Goal: Information Seeking & Learning: Check status

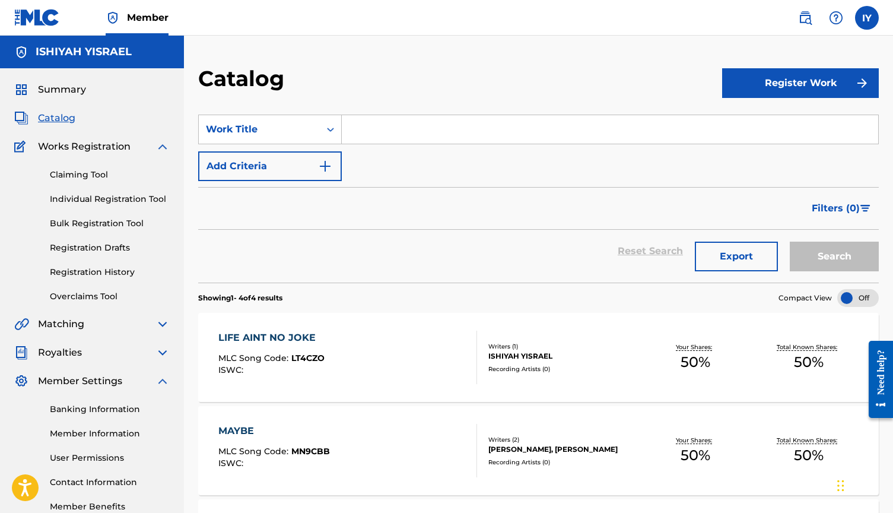
click at [100, 145] on span "Works Registration" at bounding box center [84, 147] width 93 height 14
click at [161, 147] on img at bounding box center [163, 147] width 14 height 14
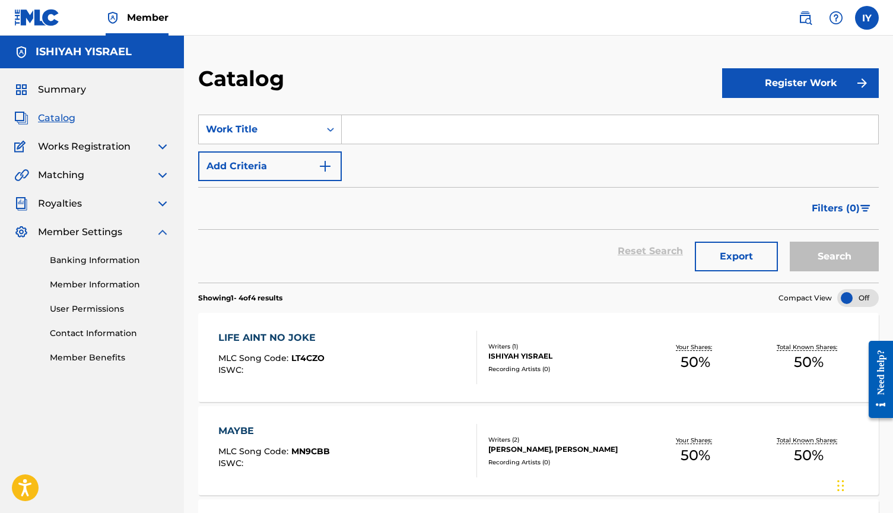
click at [164, 205] on img at bounding box center [163, 204] width 14 height 14
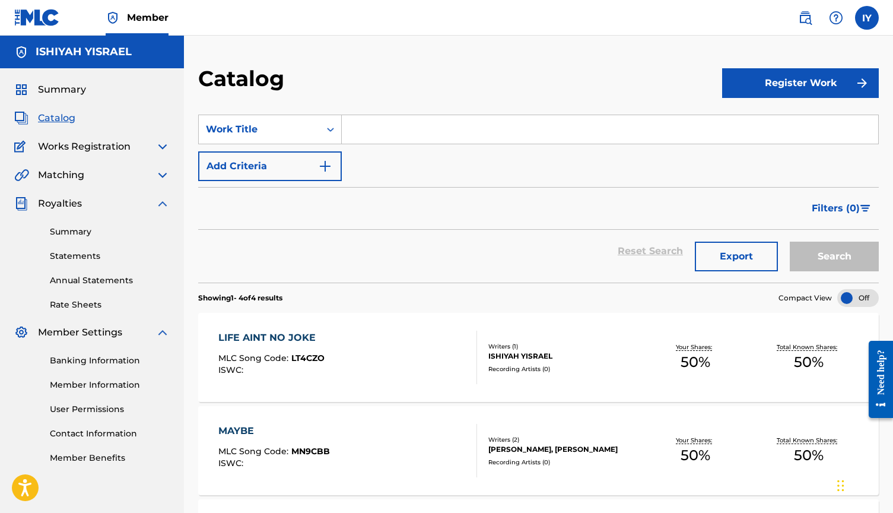
click at [85, 231] on link "Summary" at bounding box center [110, 232] width 120 height 12
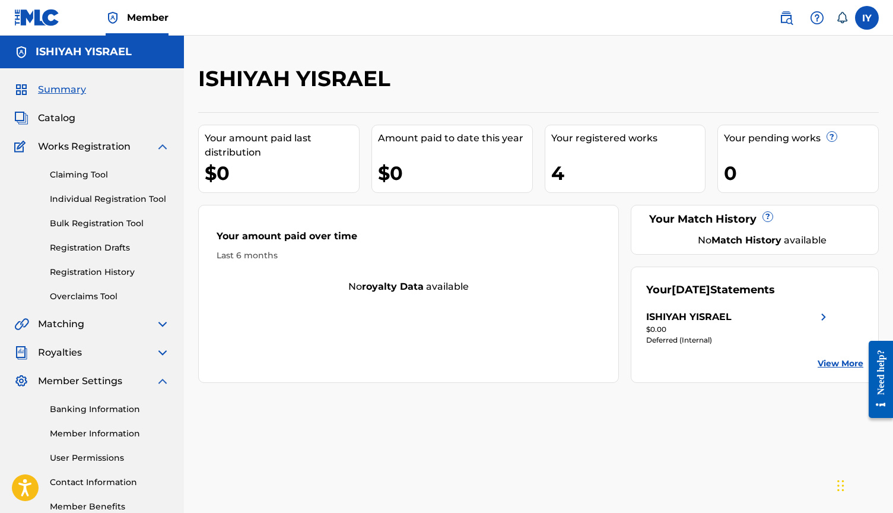
click at [822, 314] on img at bounding box center [824, 317] width 14 height 14
click at [69, 354] on span "Royalties" at bounding box center [60, 353] width 44 height 14
click at [157, 351] on img at bounding box center [163, 353] width 14 height 14
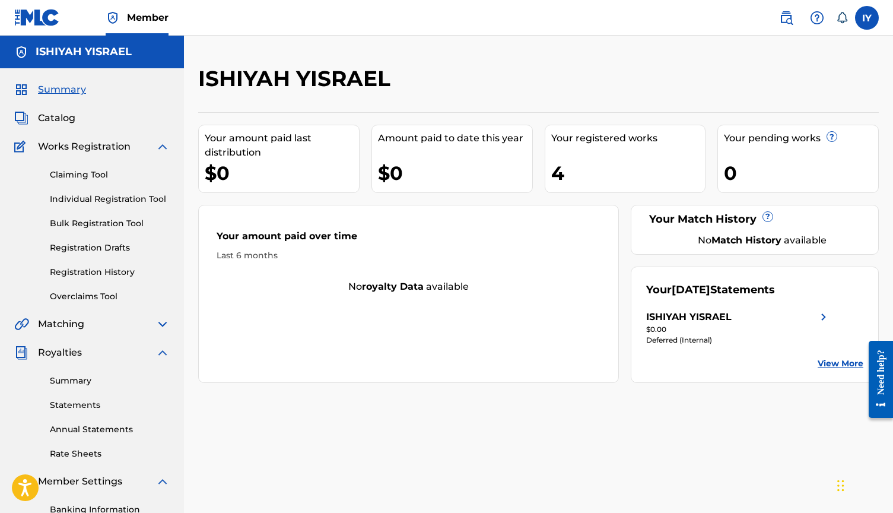
click at [87, 384] on link "Summary" at bounding box center [110, 381] width 120 height 12
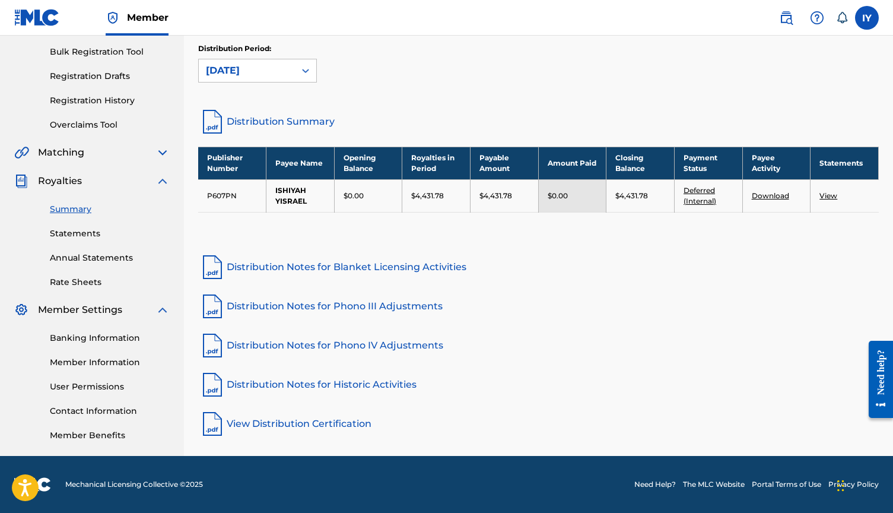
scroll to position [172, 0]
click at [81, 344] on link "Banking Information" at bounding box center [110, 338] width 120 height 12
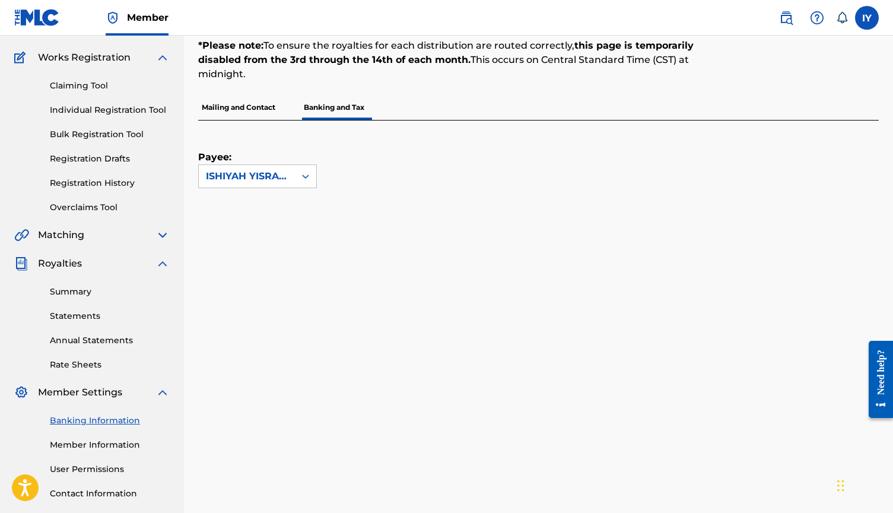
scroll to position [148, 0]
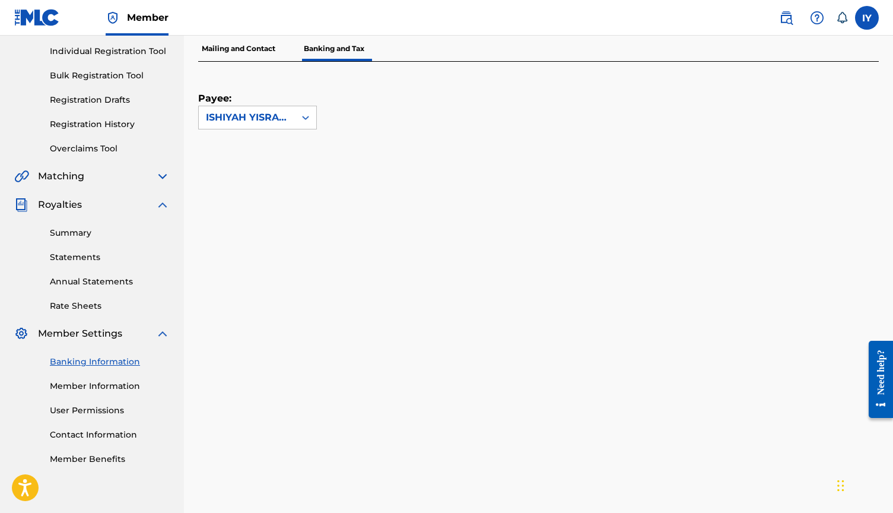
click at [94, 380] on link "Member Information" at bounding box center [110, 386] width 120 height 12
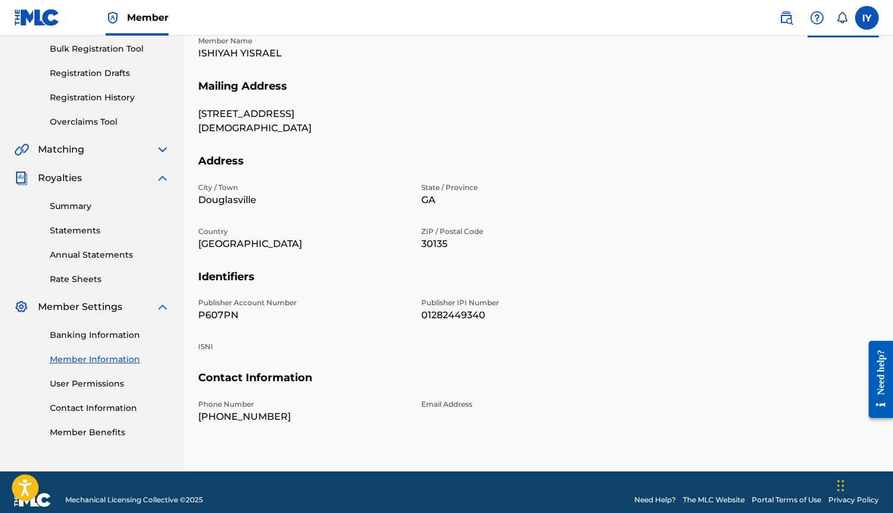
scroll to position [174, 0]
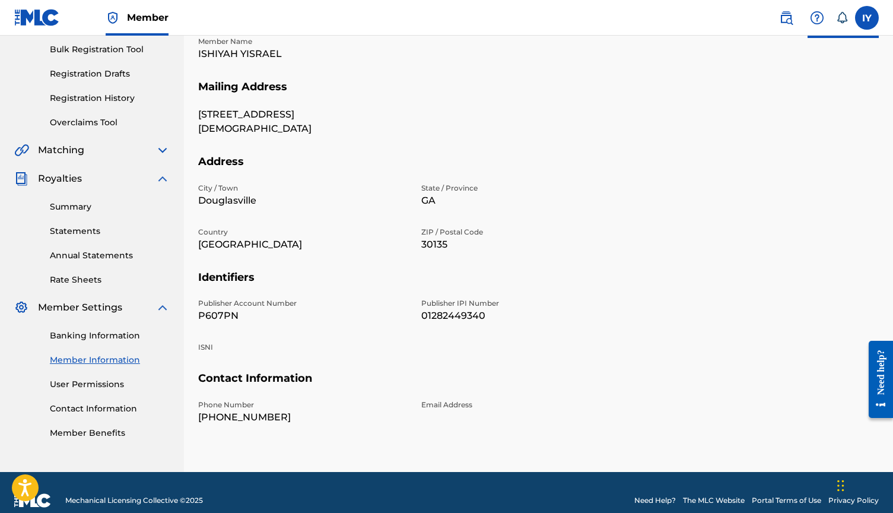
click at [77, 381] on link "User Permissions" at bounding box center [110, 384] width 120 height 12
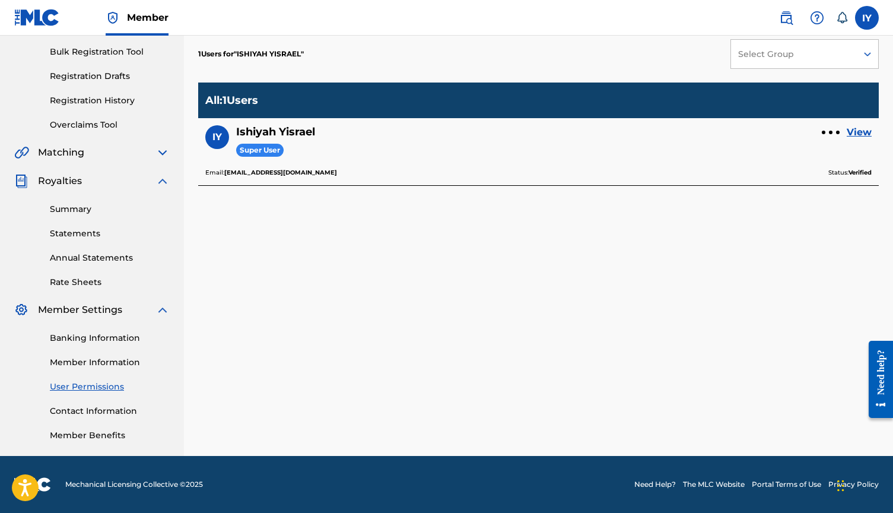
scroll to position [172, 0]
click at [70, 409] on link "Contact Information" at bounding box center [110, 411] width 120 height 12
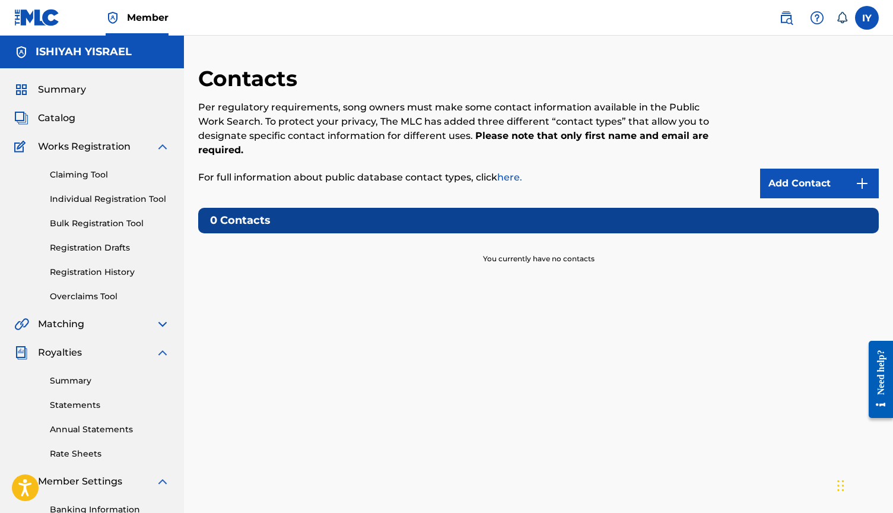
click at [110, 277] on link "Registration History" at bounding box center [110, 272] width 120 height 12
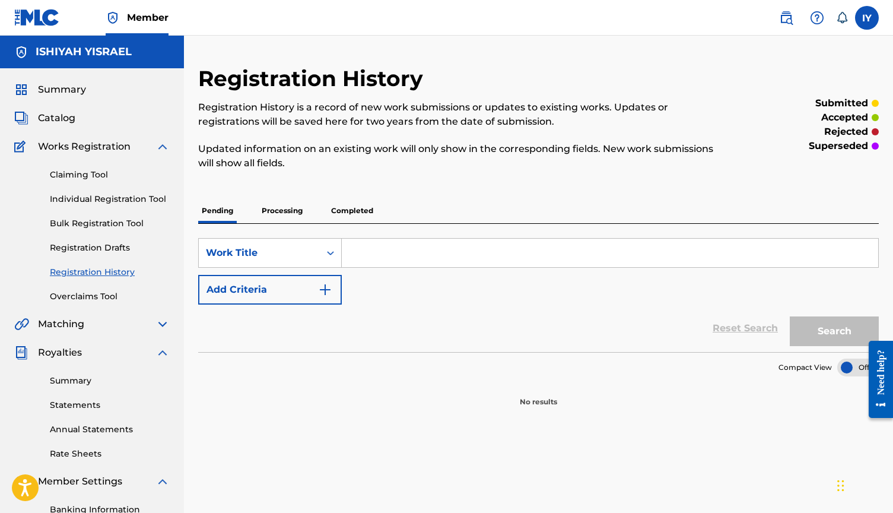
click at [93, 250] on link "Registration Drafts" at bounding box center [110, 248] width 120 height 12
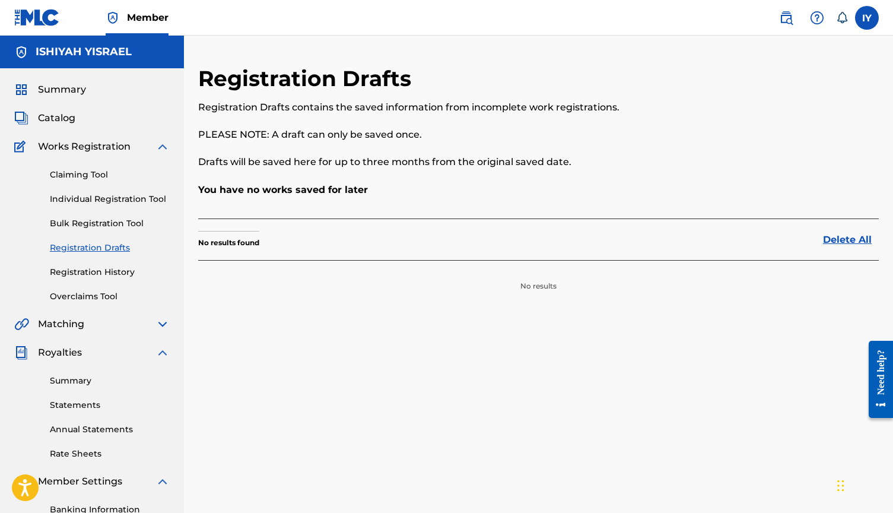
click at [106, 220] on link "Bulk Registration Tool" at bounding box center [110, 223] width 120 height 12
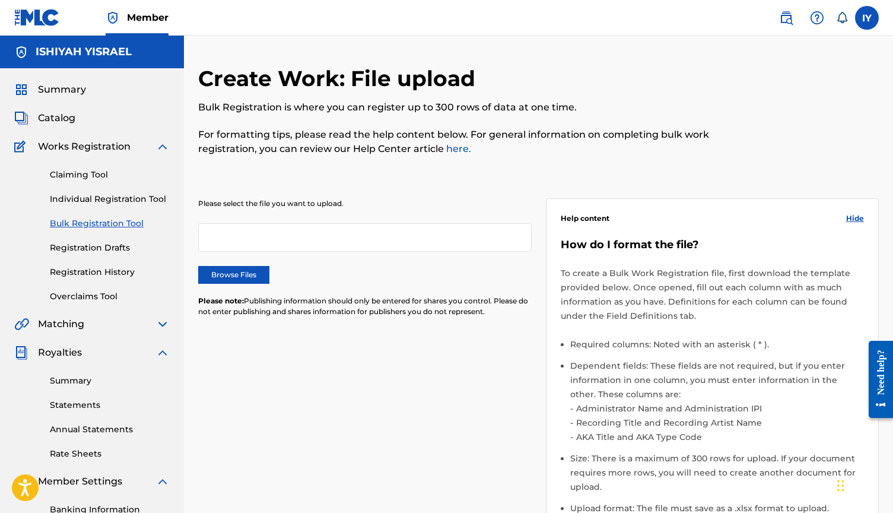
click at [107, 204] on link "Individual Registration Tool" at bounding box center [110, 199] width 120 height 12
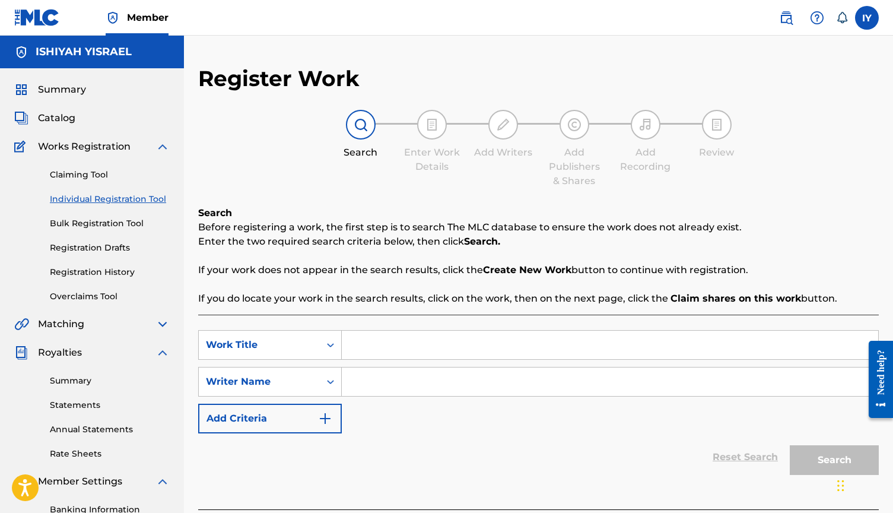
click at [78, 175] on link "Claiming Tool" at bounding box center [110, 175] width 120 height 12
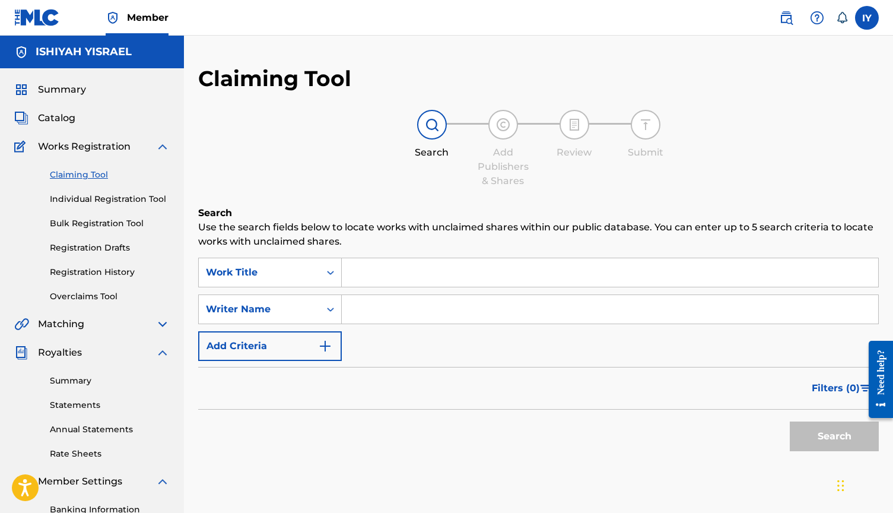
click at [80, 143] on span "Works Registration" at bounding box center [84, 147] width 93 height 14
click at [60, 126] on div "Summary Catalog Works Registration Claiming Tool Individual Registration Tool B…" at bounding box center [92, 347] width 184 height 559
click at [58, 119] on span "Catalog" at bounding box center [56, 118] width 37 height 14
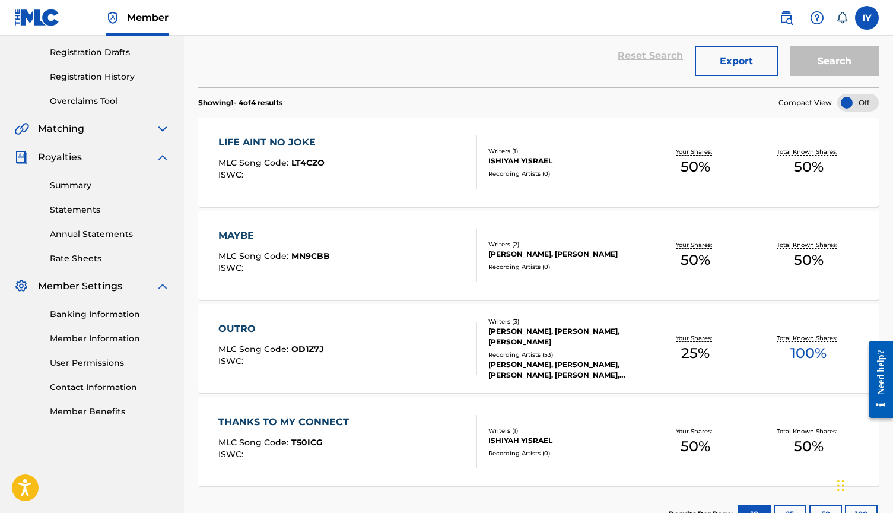
scroll to position [194, 0]
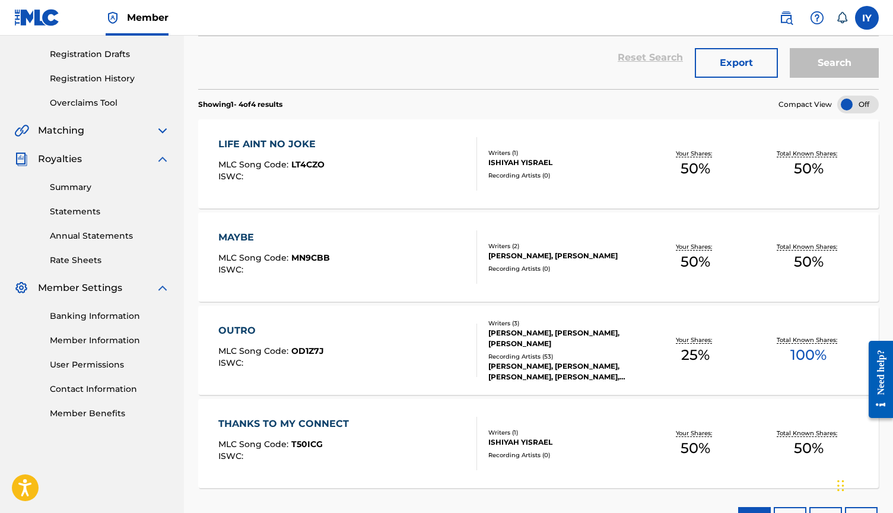
click at [291, 352] on span "OD1Z7J" at bounding box center [307, 351] width 33 height 11
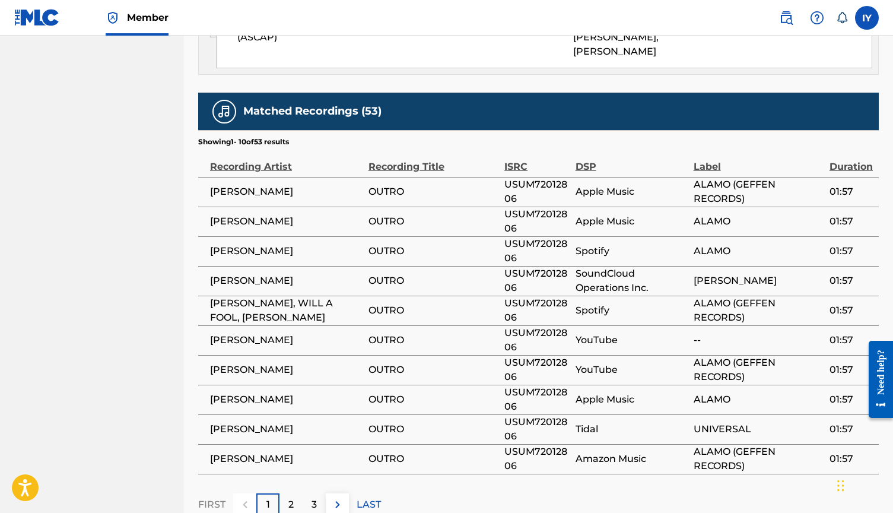
click at [291, 497] on p "2" at bounding box center [291, 504] width 5 height 14
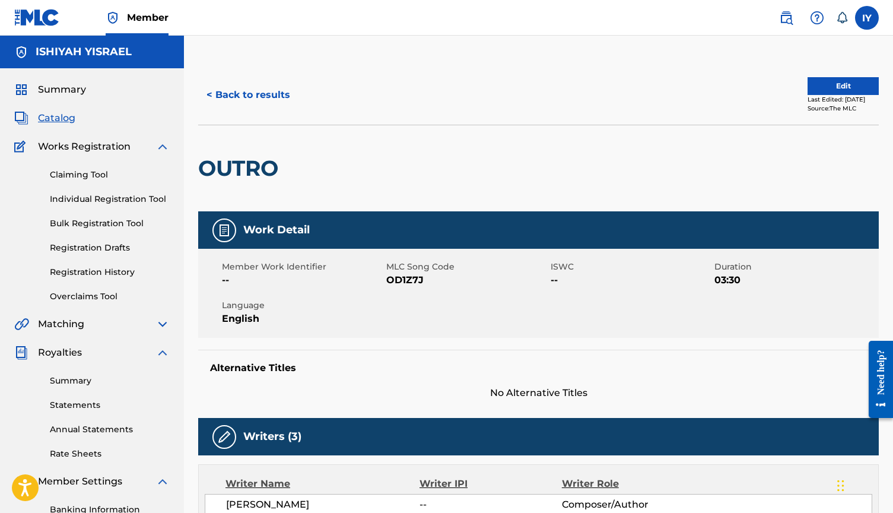
click at [62, 115] on span "Catalog" at bounding box center [56, 118] width 37 height 14
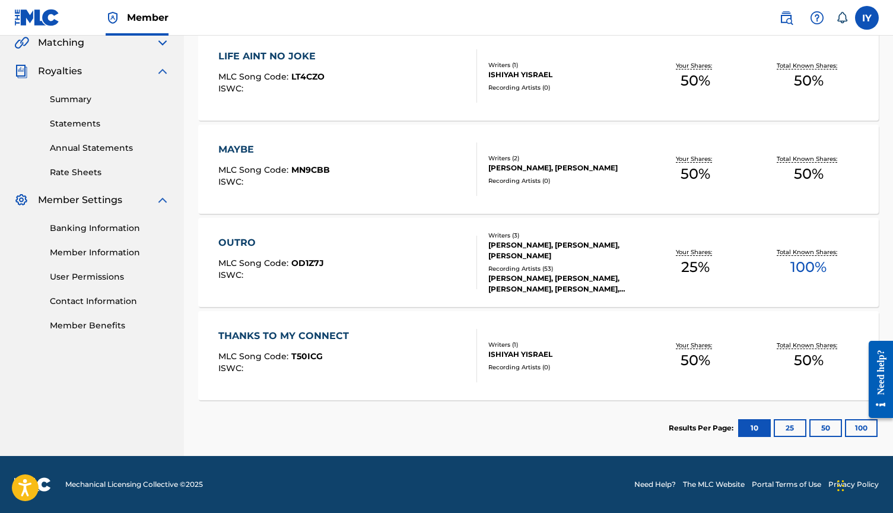
scroll to position [281, 0]
click at [262, 175] on span "MLC Song Code :" at bounding box center [254, 169] width 73 height 11
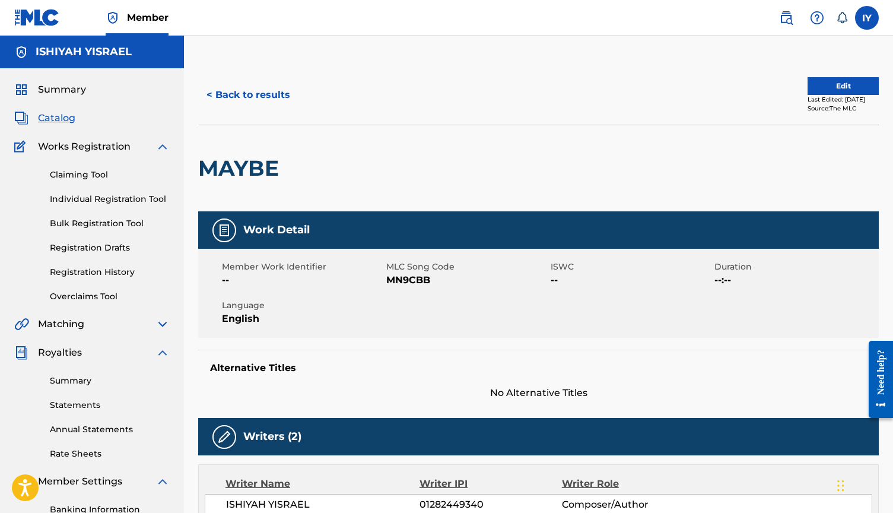
click at [71, 88] on span "Summary" at bounding box center [62, 90] width 48 height 14
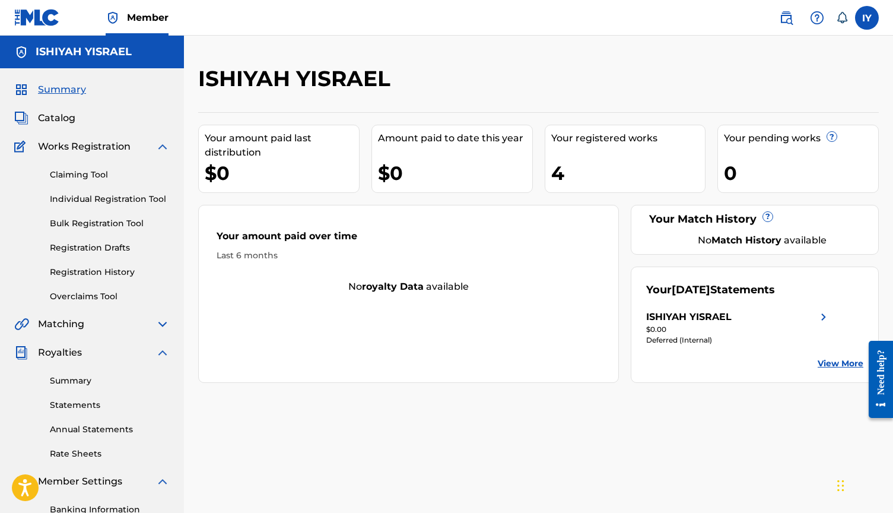
click at [837, 364] on link "View More" at bounding box center [841, 363] width 46 height 12
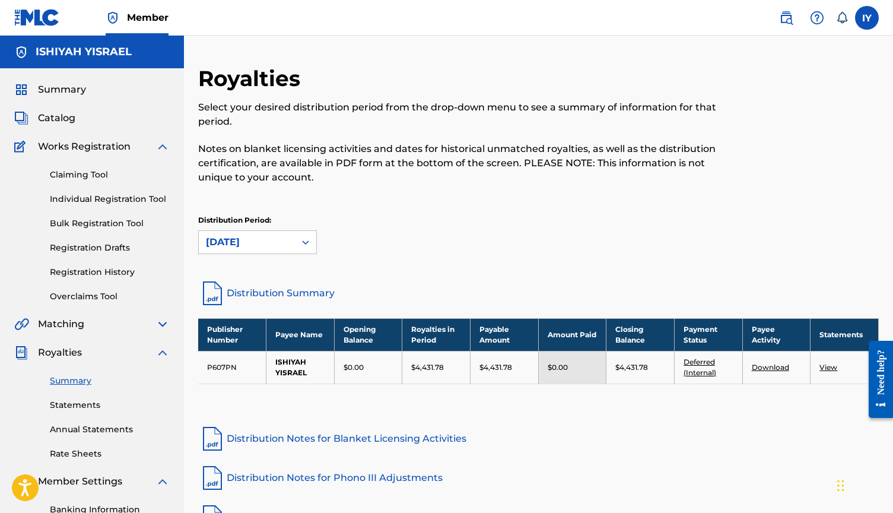
click at [87, 300] on link "Overclaims Tool" at bounding box center [110, 296] width 120 height 12
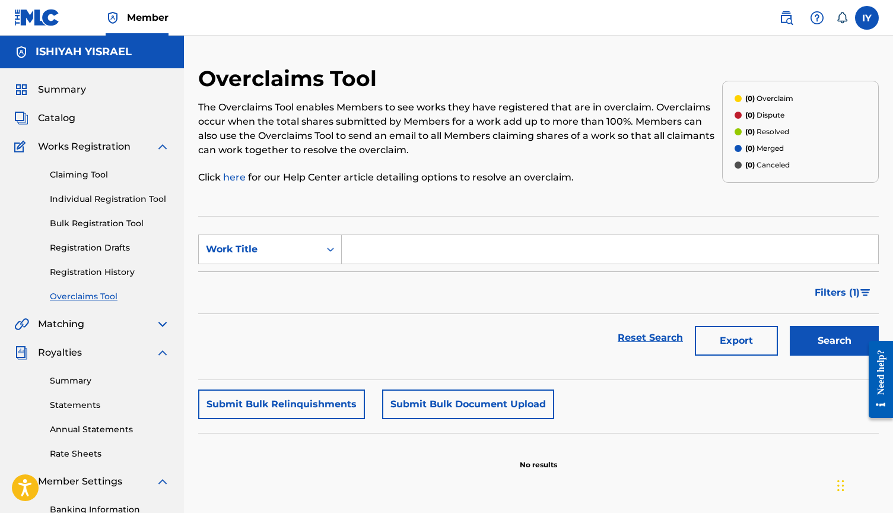
click at [159, 146] on img at bounding box center [163, 147] width 14 height 14
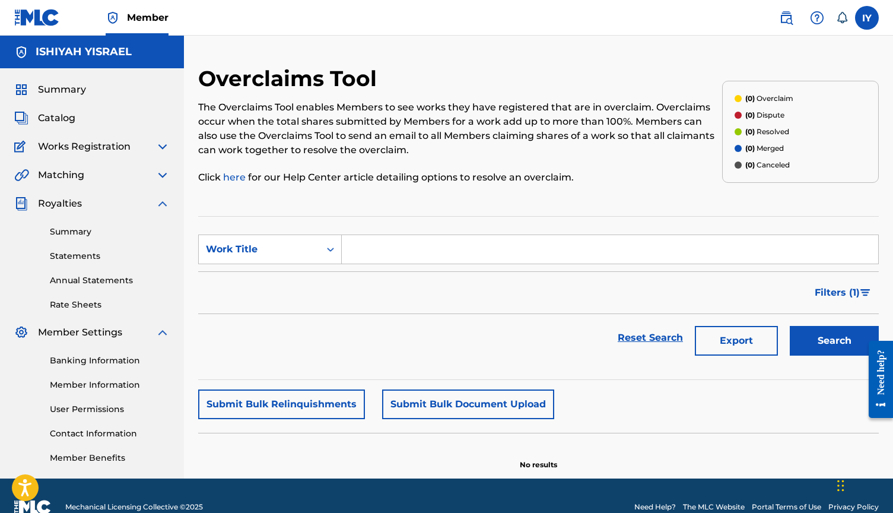
click at [161, 176] on img at bounding box center [163, 175] width 14 height 14
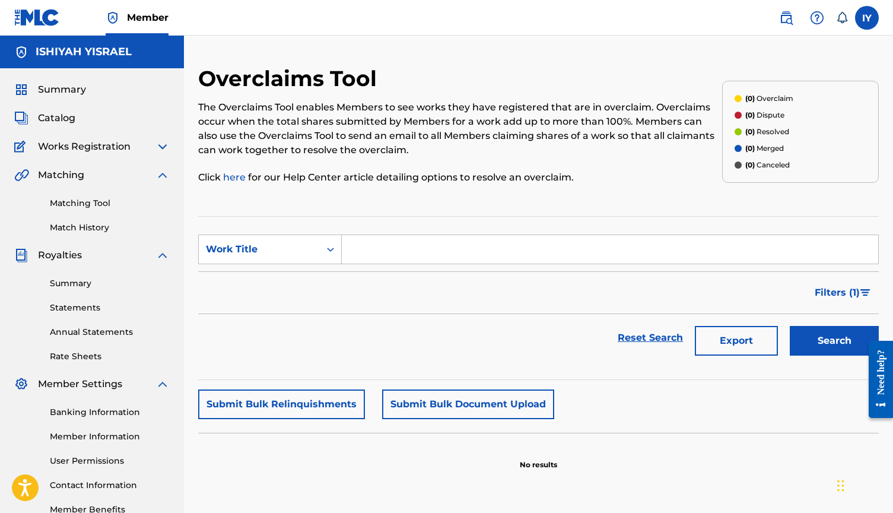
click at [85, 283] on link "Summary" at bounding box center [110, 283] width 120 height 12
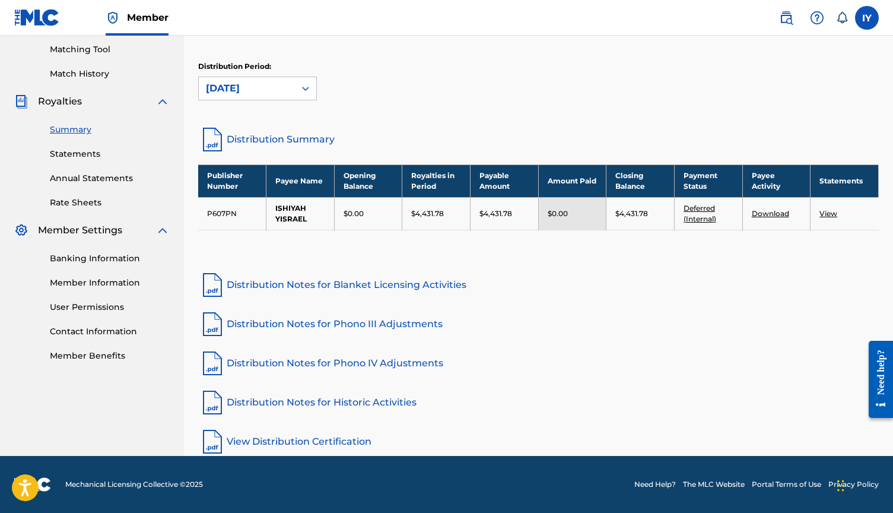
scroll to position [154, 0]
